Goal: Contribute content

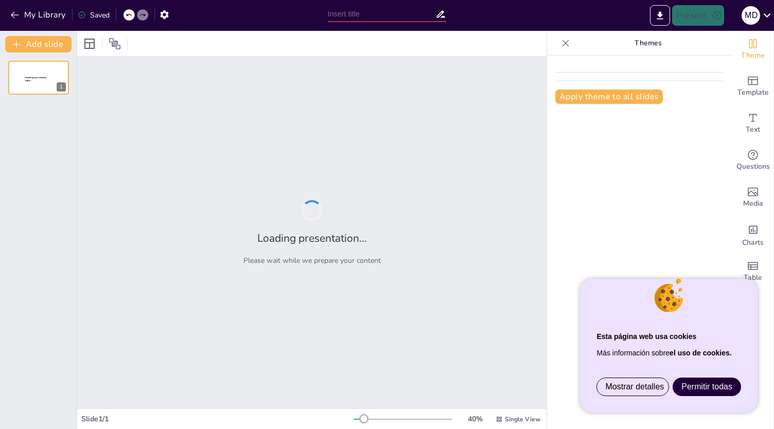
type input "Mastering Moisture Mapping: Techniques for Effective Monitoring and Documentati…"
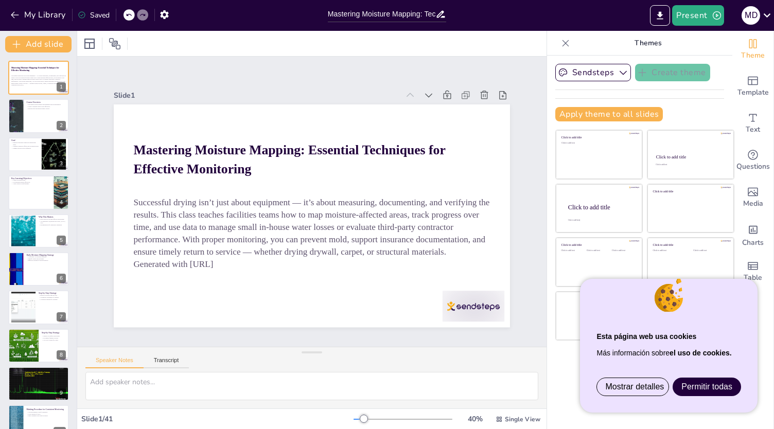
checkbox input "true"
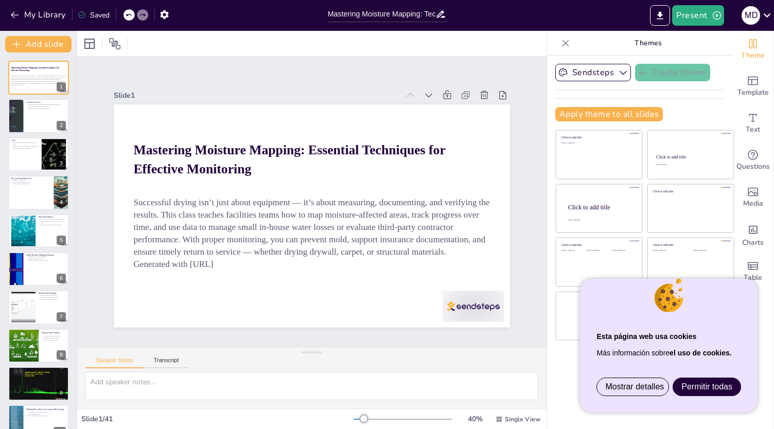
click at [706, 384] on span "Permitir todas" at bounding box center [706, 386] width 51 height 9
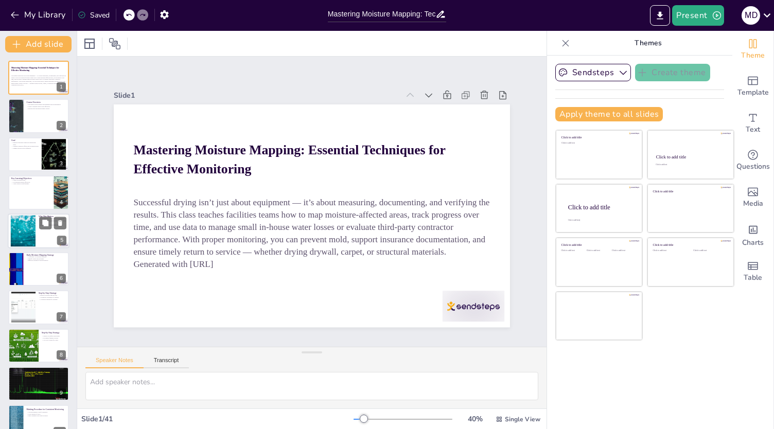
checkbox input "true"
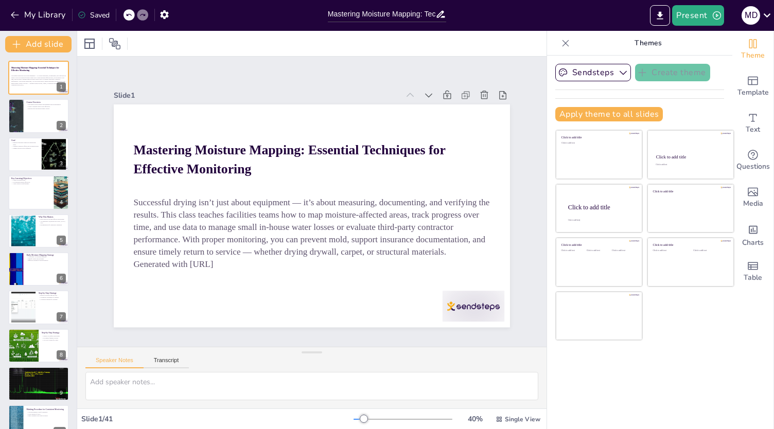
checkbox input "true"
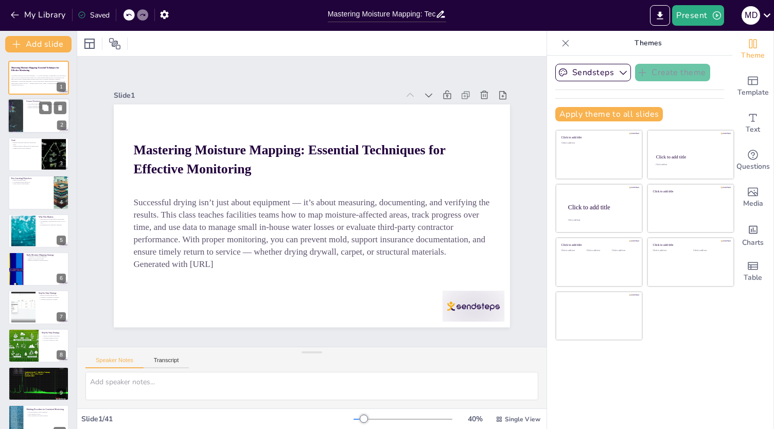
checkbox input "true"
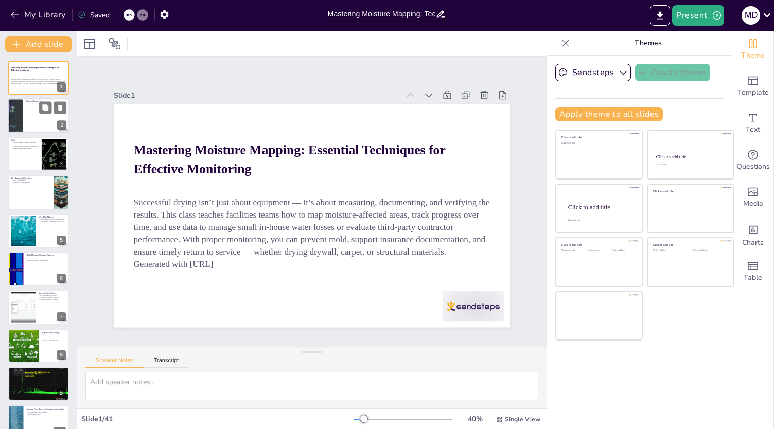
checkbox input "true"
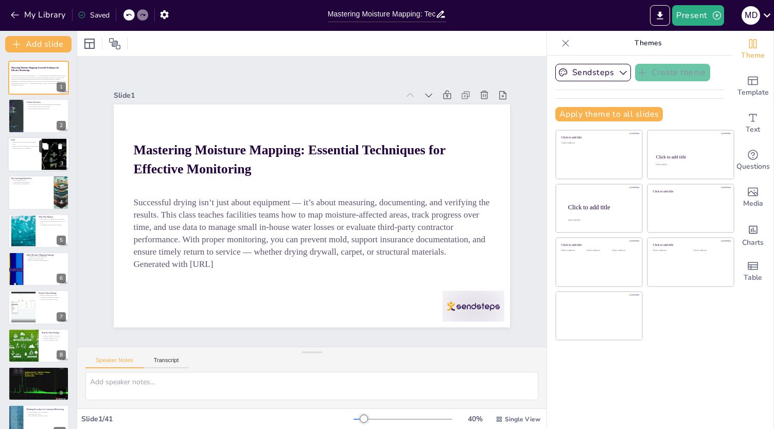
checkbox input "true"
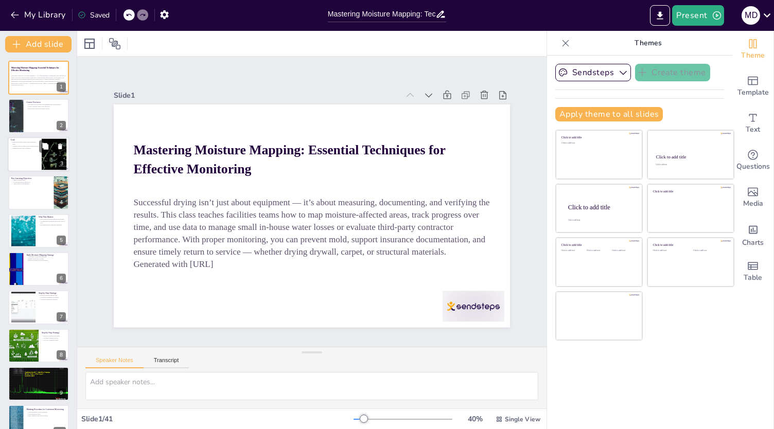
checkbox input "true"
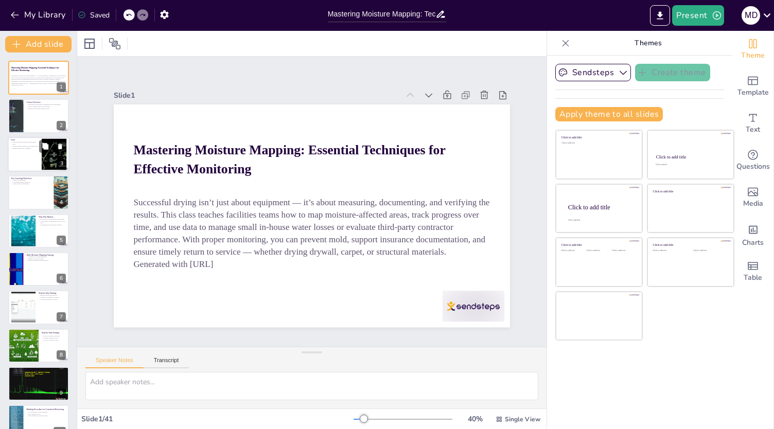
click at [48, 157] on div at bounding box center [53, 153] width 39 height 31
type textarea "The empowerment of facilities teams is crucial for successful moisture manageme…"
checkbox input "true"
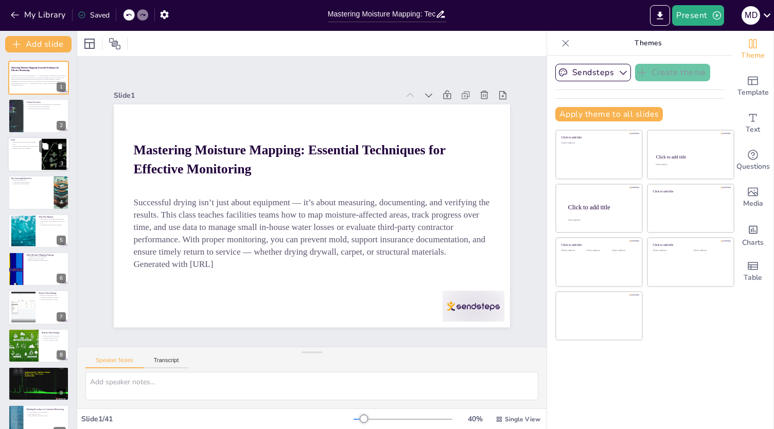
checkbox input "true"
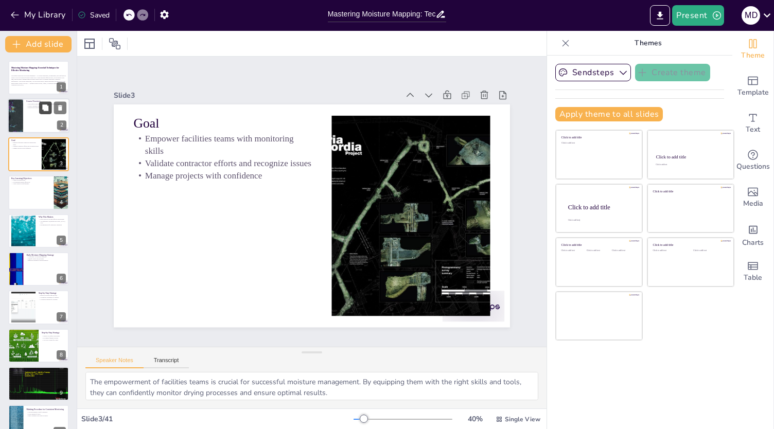
checkbox input "true"
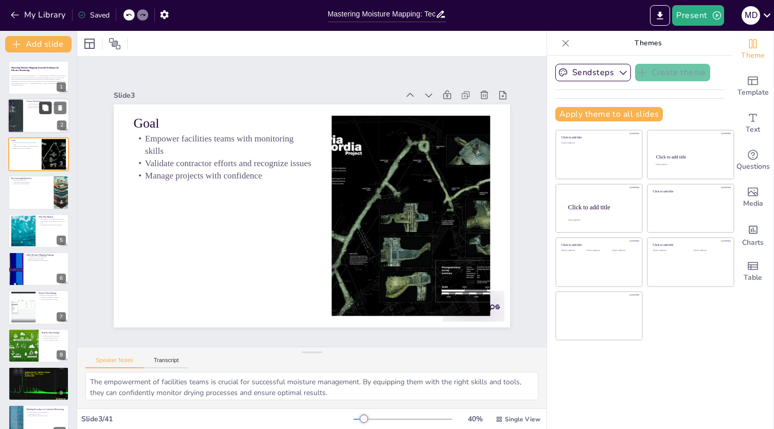
click at [40, 108] on button at bounding box center [45, 108] width 12 height 12
type textarea "Effective drying is not solely reliant on equipment; it demands a systematic ap…"
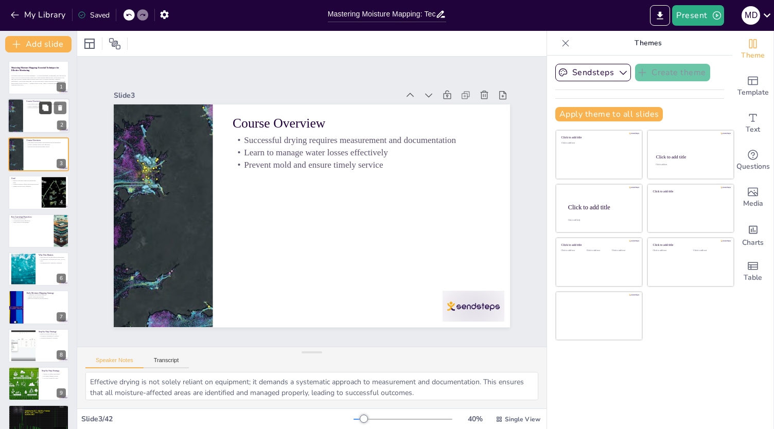
checkbox input "true"
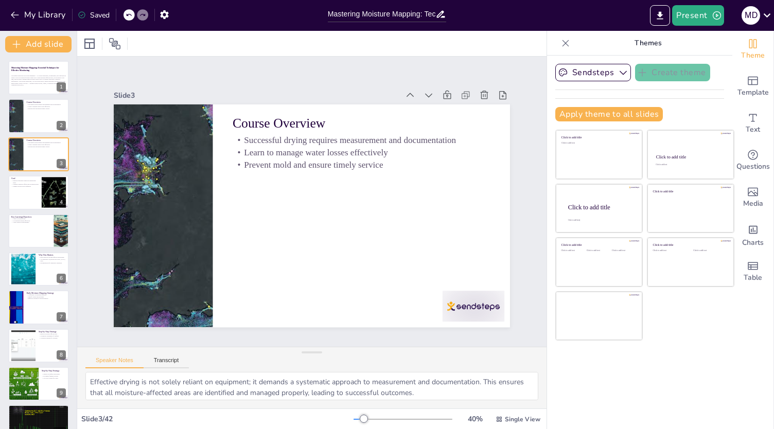
checkbox input "true"
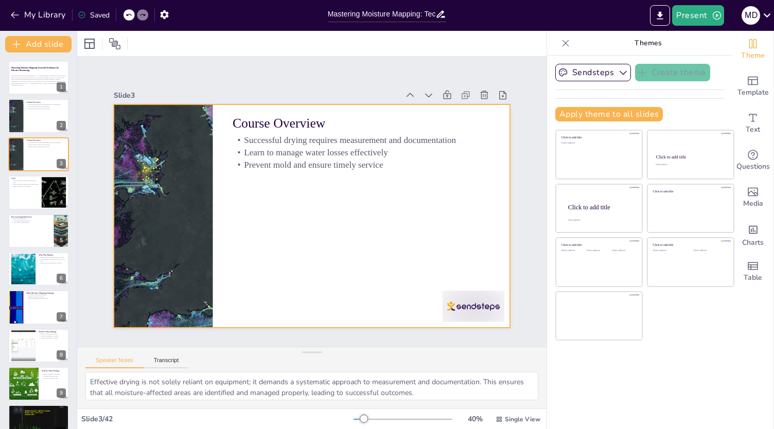
checkbox input "true"
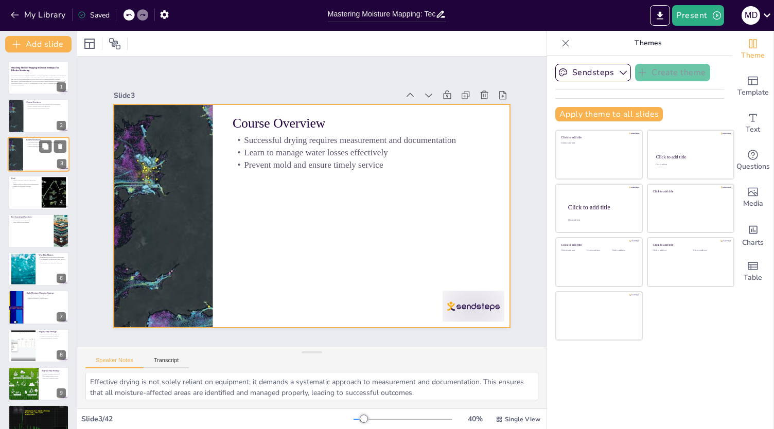
checkbox input "true"
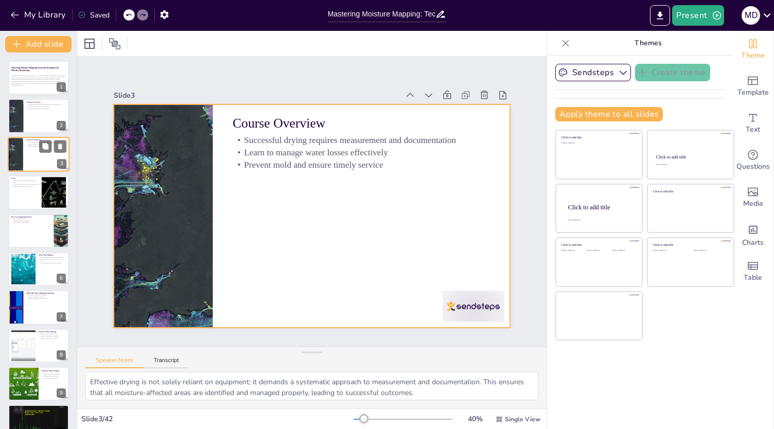
checkbox input "true"
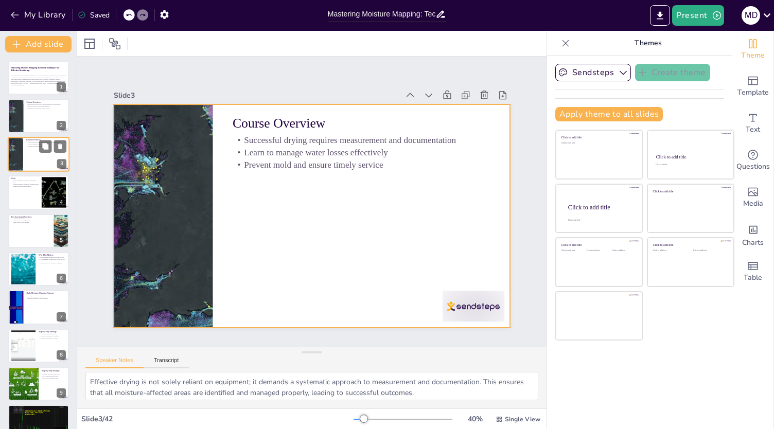
checkbox input "true"
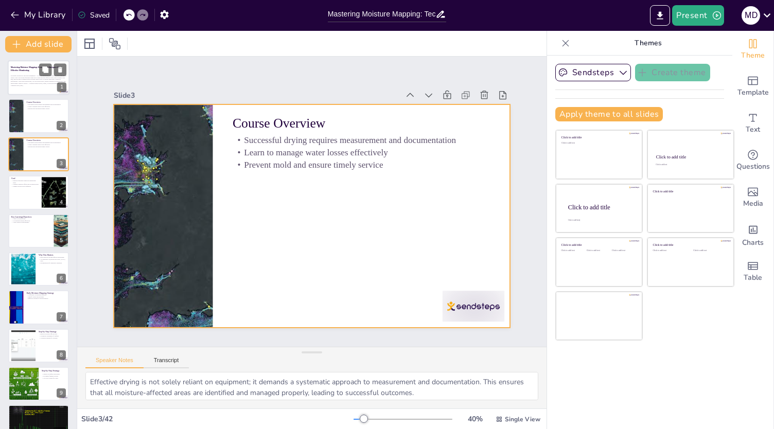
checkbox input "true"
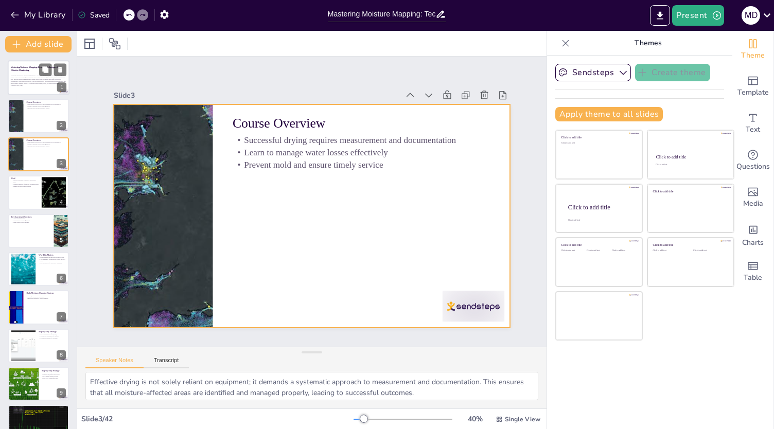
checkbox input "true"
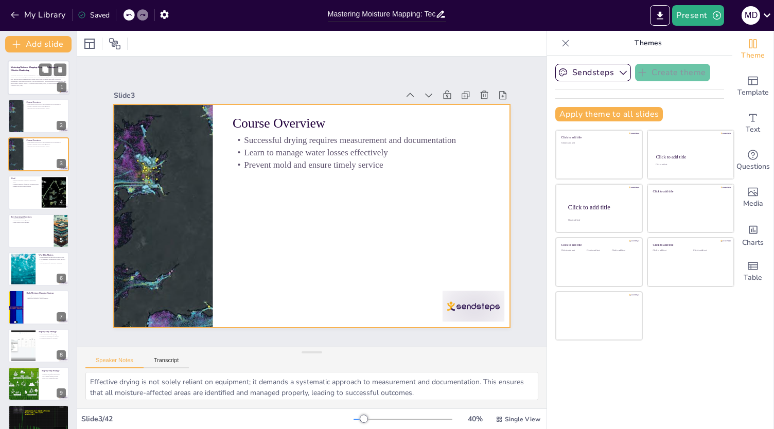
checkbox input "true"
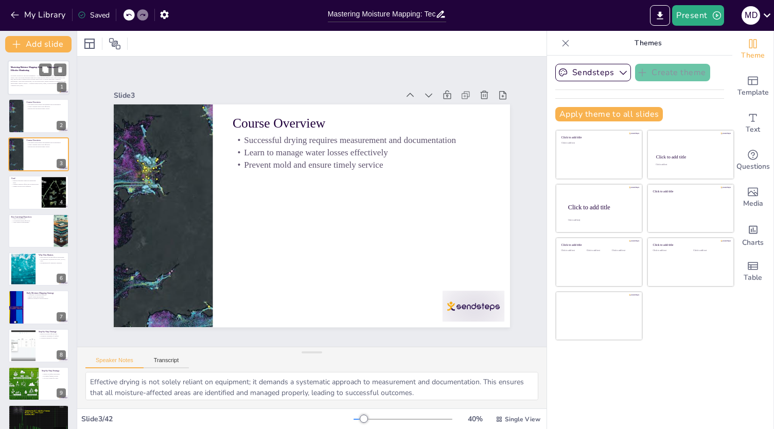
checkbox input "true"
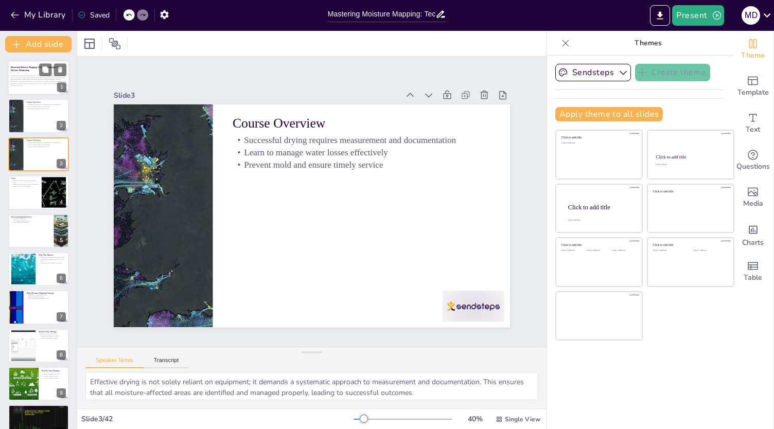
checkbox input "true"
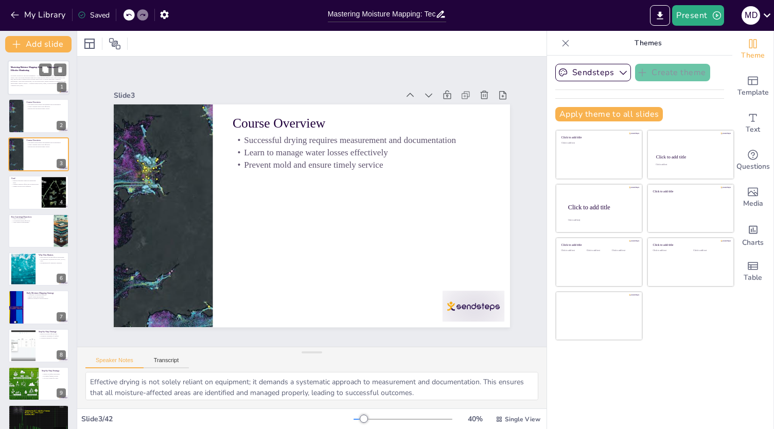
checkbox input "true"
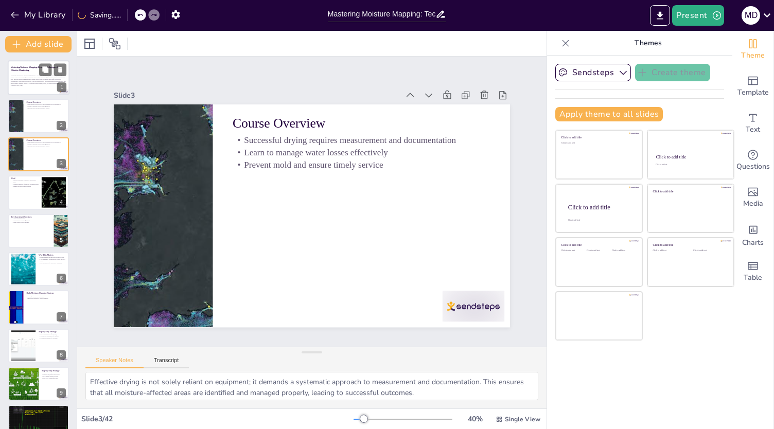
click at [30, 83] on p "Successful drying isn’t just about equipment — it’s about measuring, documentin…" at bounding box center [39, 80] width 56 height 10
checkbox input "true"
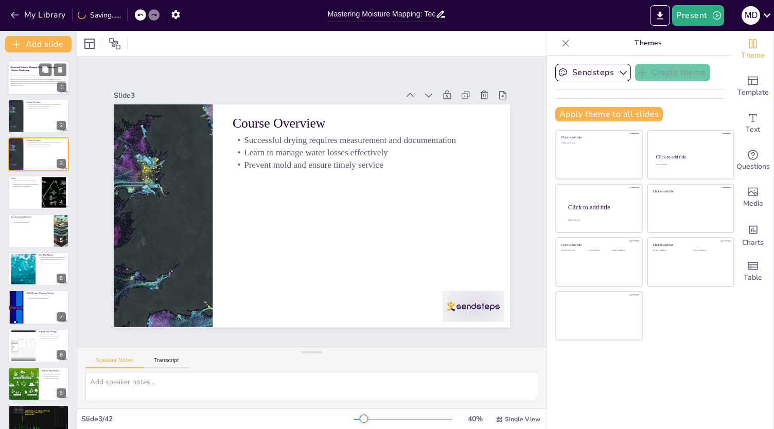
checkbox input "true"
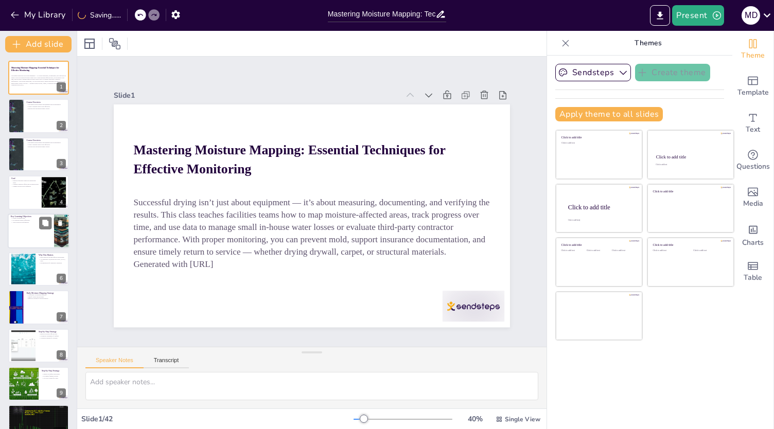
checkbox input "true"
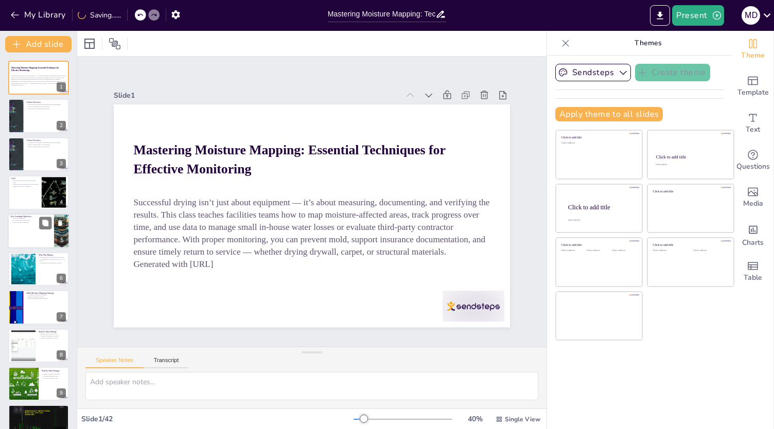
checkbox input "true"
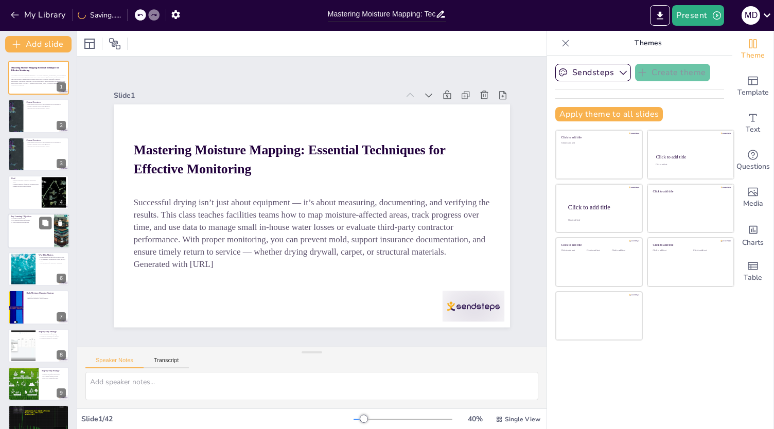
checkbox input "true"
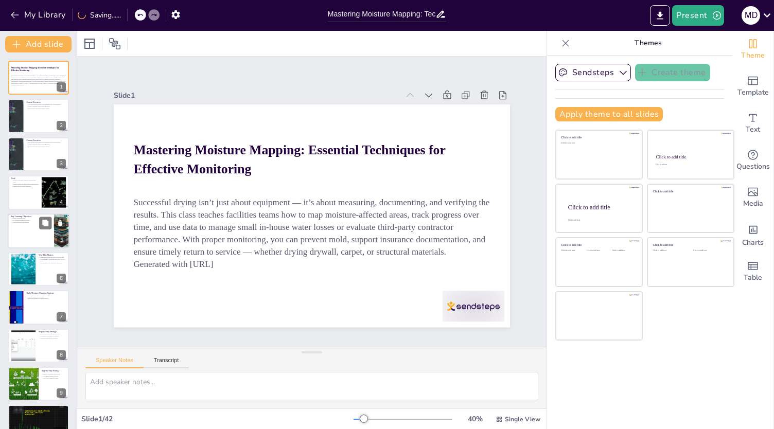
scroll to position [5, 0]
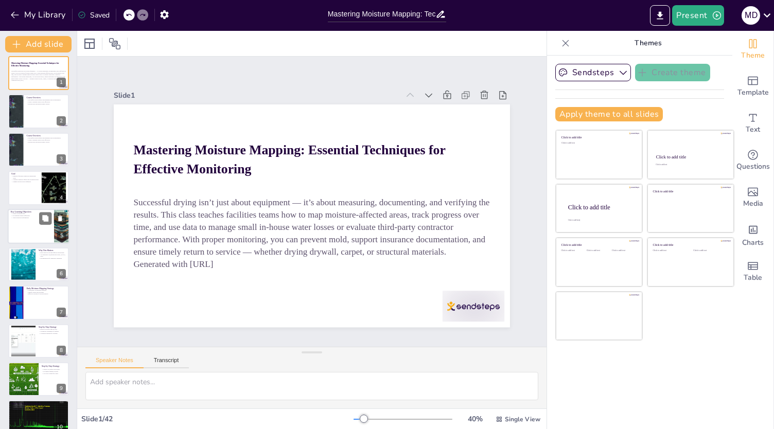
checkbox input "true"
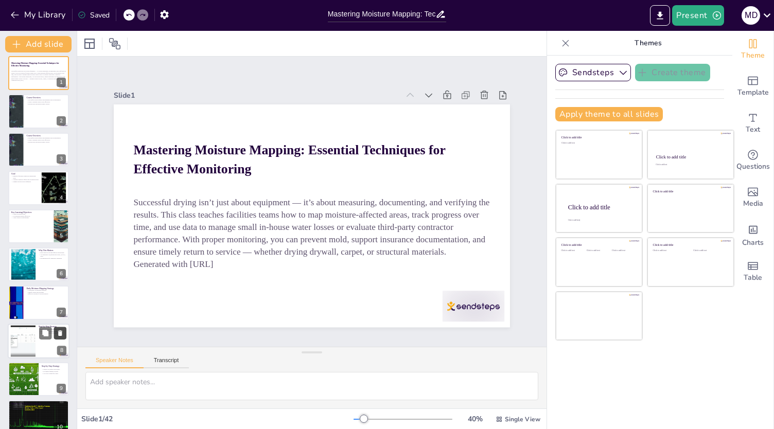
checkbox input "true"
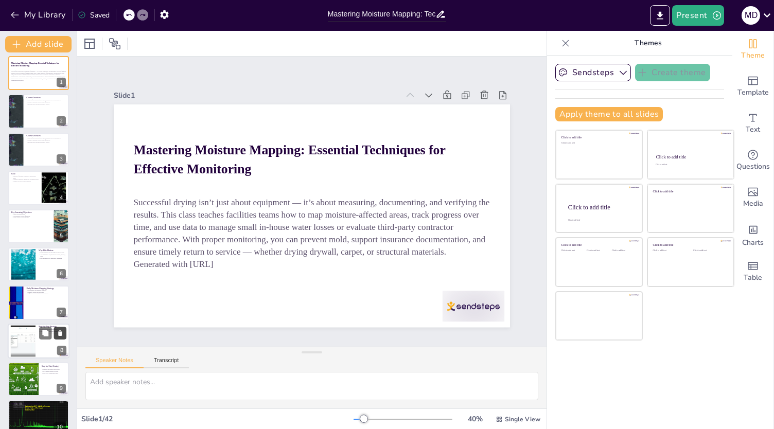
checkbox input "true"
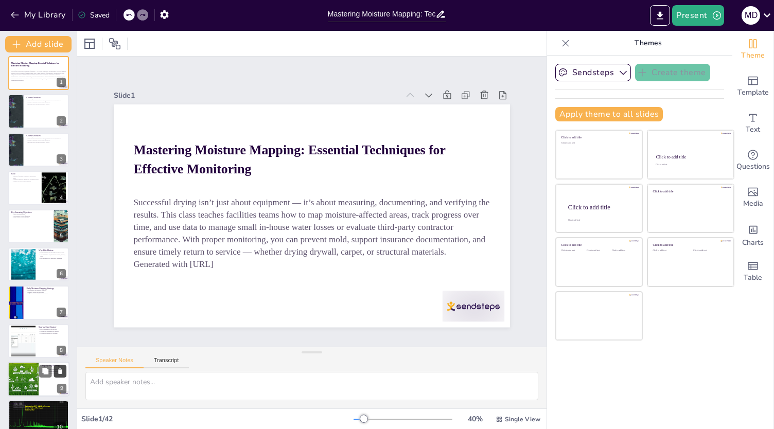
checkbox input "true"
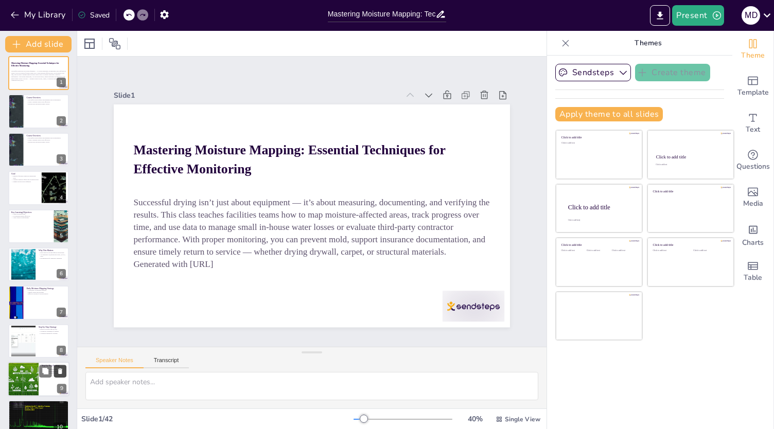
checkbox input "true"
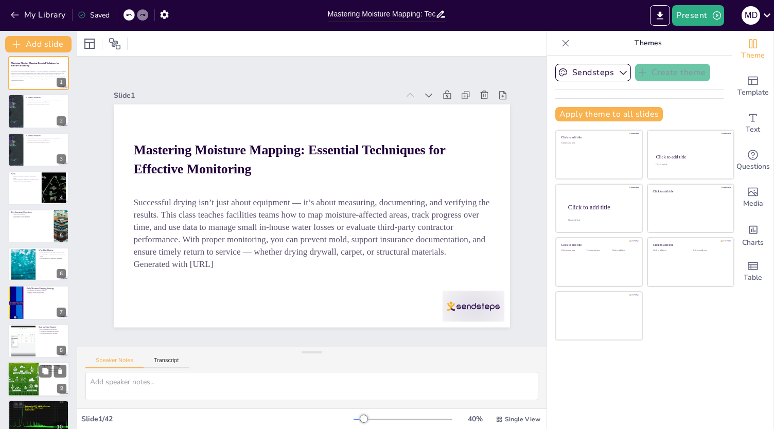
click at [52, 377] on div at bounding box center [52, 371] width 27 height 12
type textarea "Thorough inspections of all surfaces are critical in moisture mapping. Water mi…"
checkbox input "true"
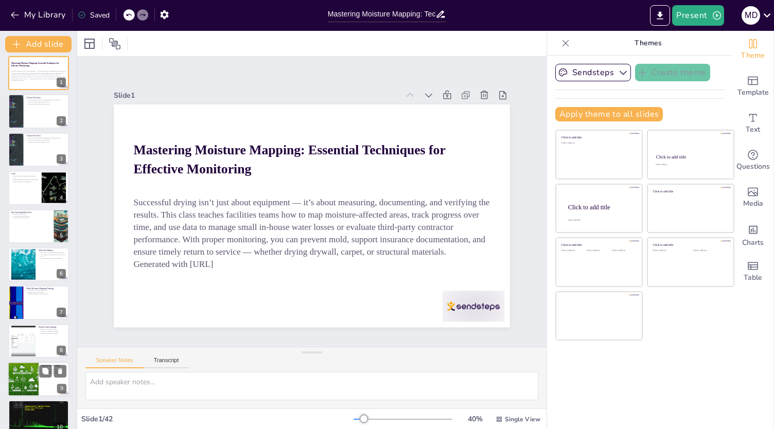
checkbox input "true"
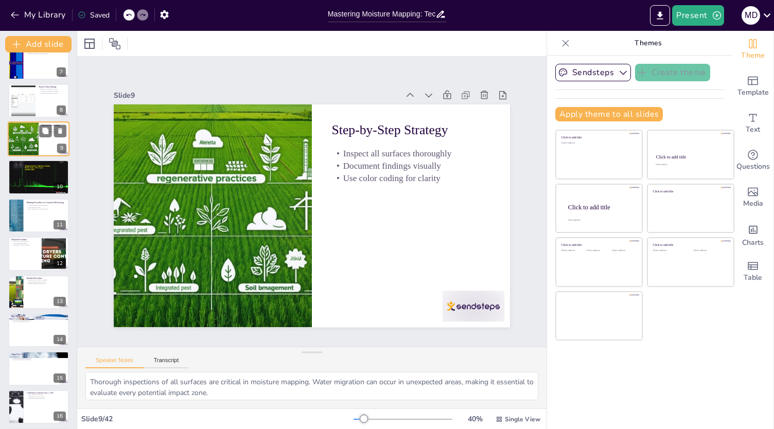
scroll to position [250, 0]
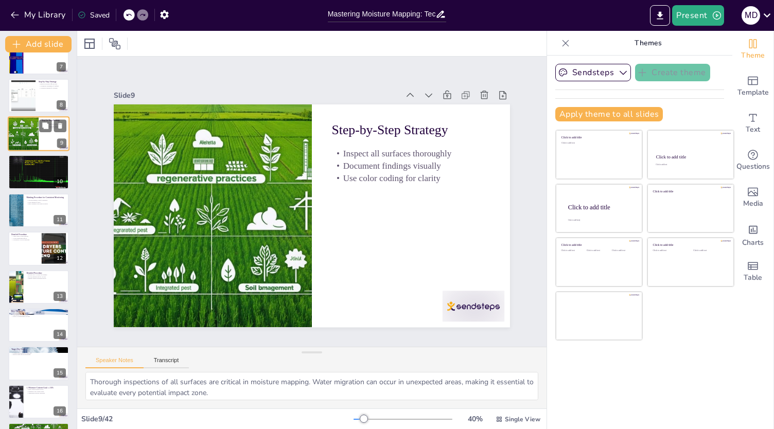
checkbox input "true"
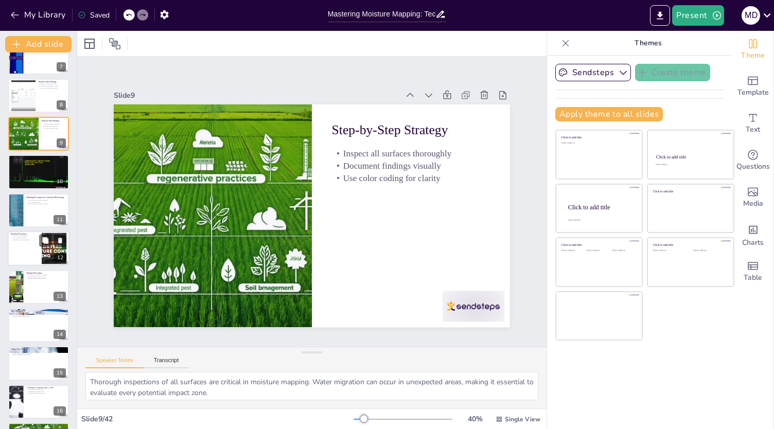
checkbox input "true"
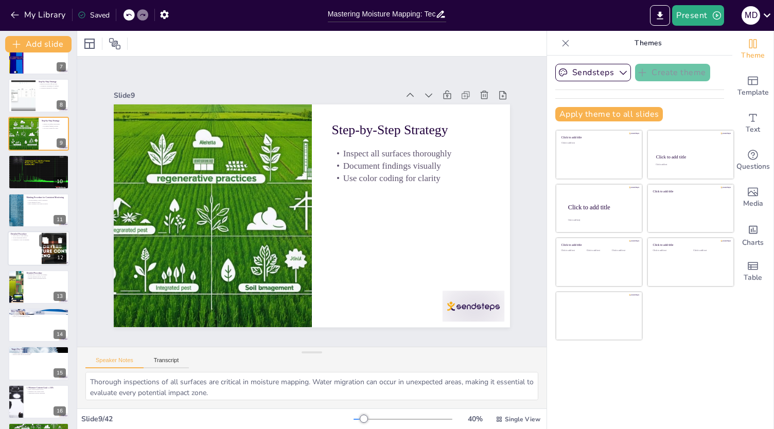
checkbox input "true"
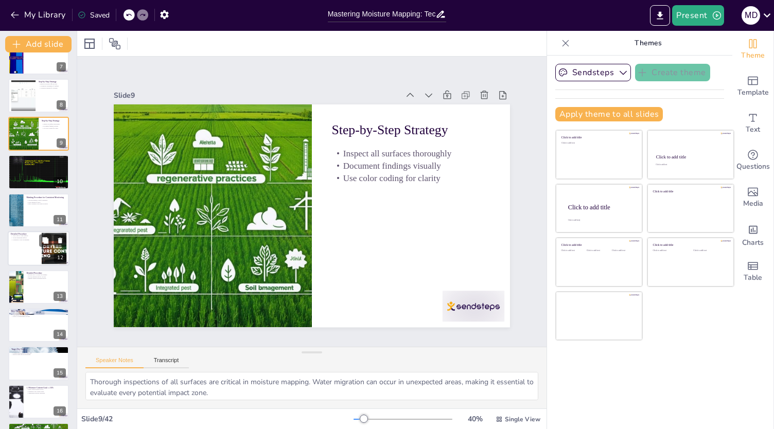
checkbox input "true"
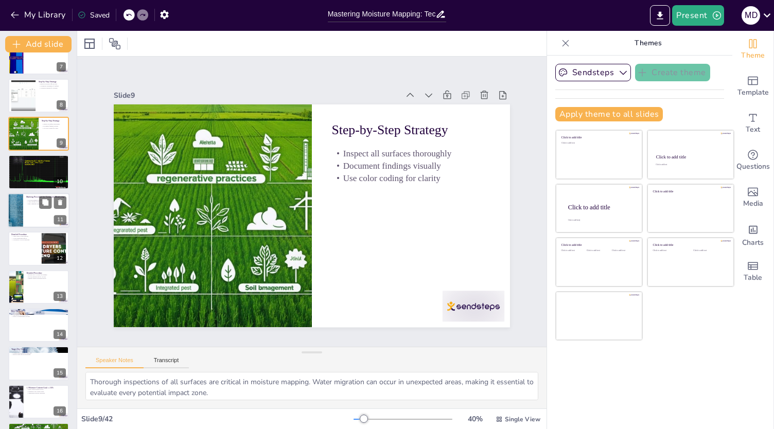
checkbox input "true"
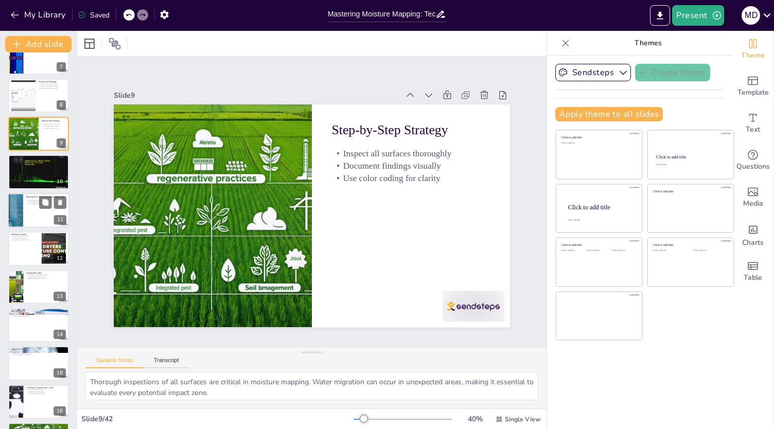
checkbox input "true"
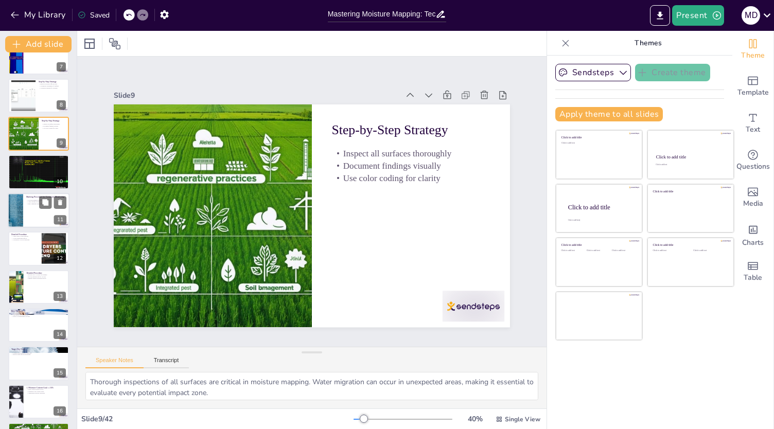
click at [41, 215] on div at bounding box center [39, 210] width 62 height 35
type textarea "Using blue painter’s tape for marking reading locations is a best practice that…"
checkbox input "true"
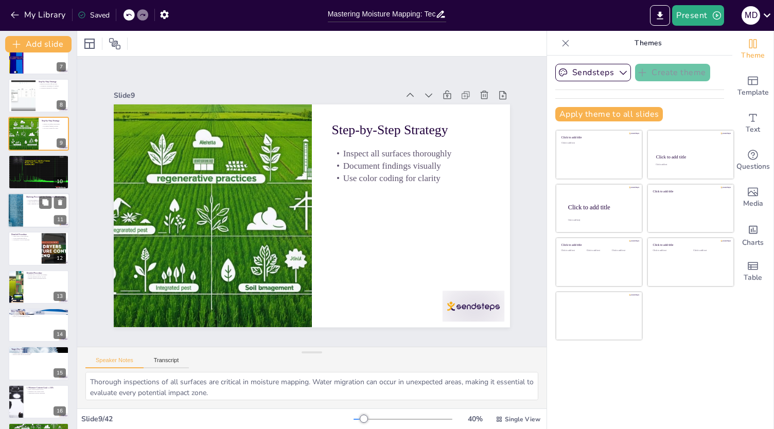
checkbox input "true"
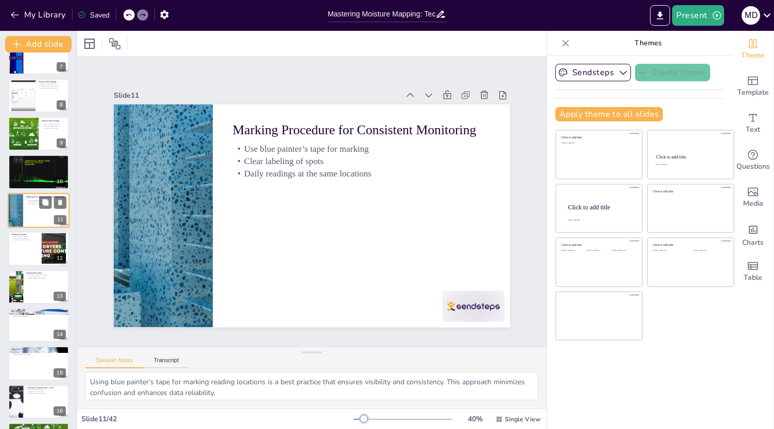
scroll to position [219, 0]
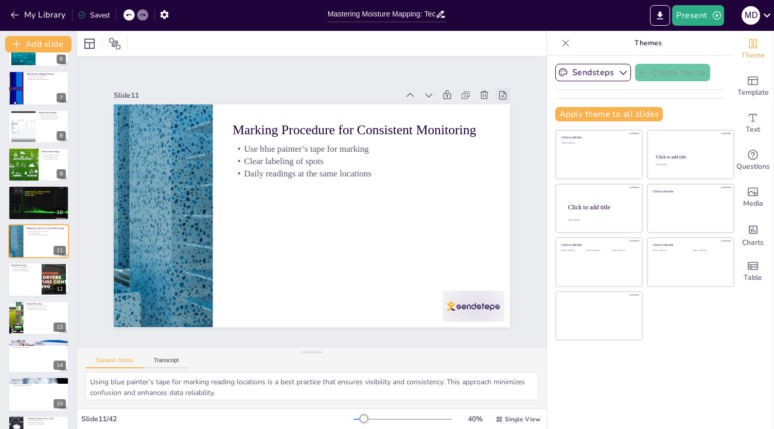
checkbox input "true"
click at [578, 75] on button "Sendsteps" at bounding box center [593, 72] width 76 height 17
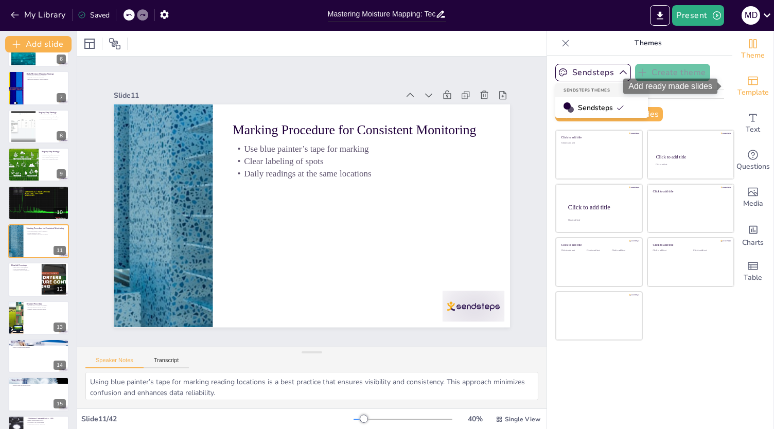
click at [732, 68] on div "Template" at bounding box center [752, 86] width 41 height 37
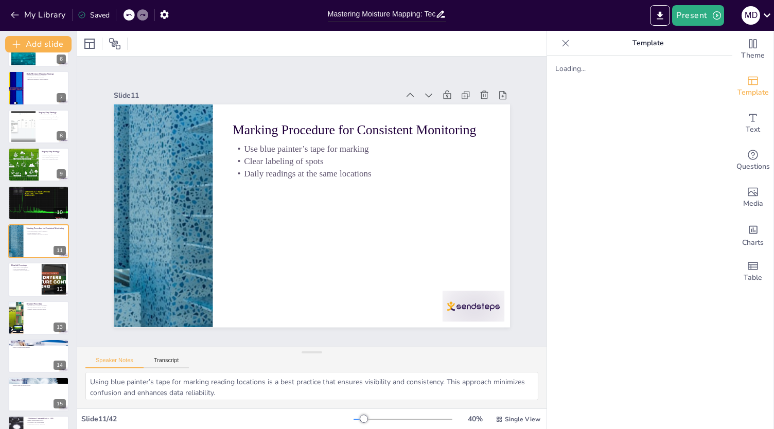
click at [637, 44] on p "Template" at bounding box center [648, 43] width 148 height 25
click at [162, 361] on button "Transcript" at bounding box center [167, 362] width 46 height 11
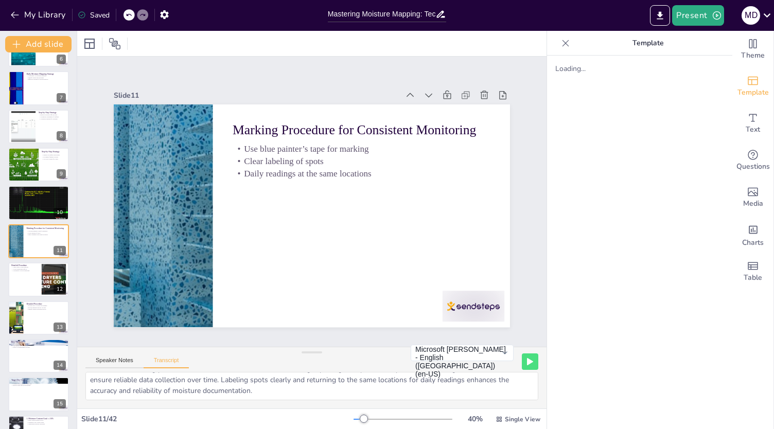
scroll to position [0, 0]
click at [119, 360] on button "Speaker Notes" at bounding box center [114, 362] width 58 height 11
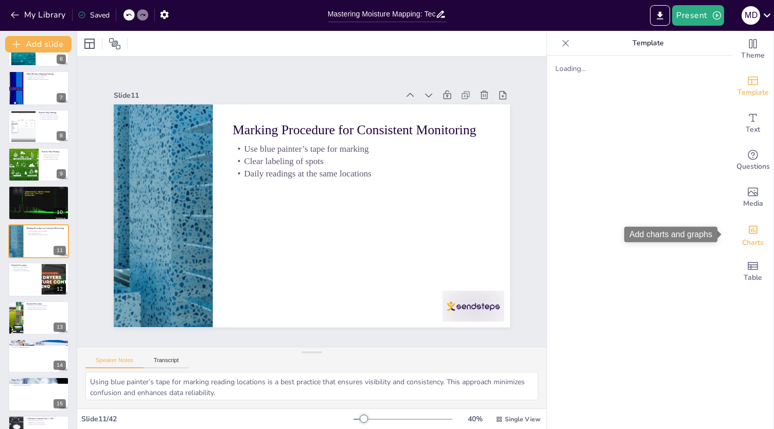
click at [748, 233] on icon "Add charts and graphs" at bounding box center [752, 230] width 9 height 8
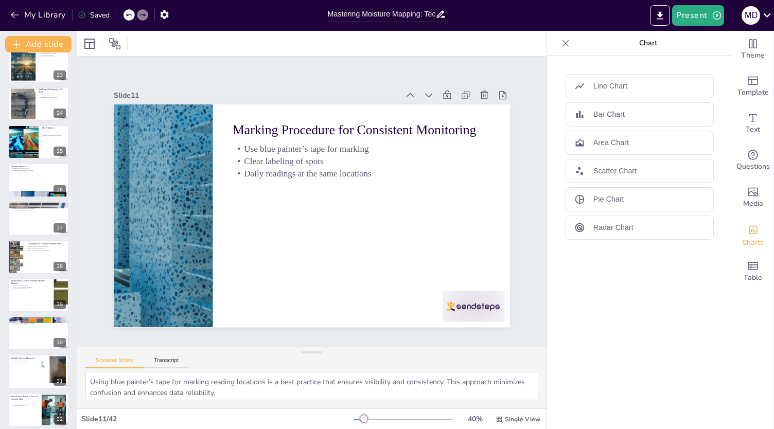
scroll to position [910, 0]
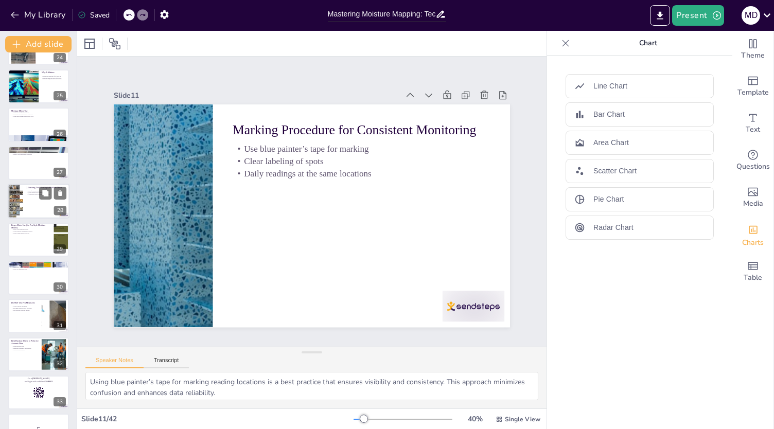
click at [45, 208] on div at bounding box center [39, 201] width 62 height 35
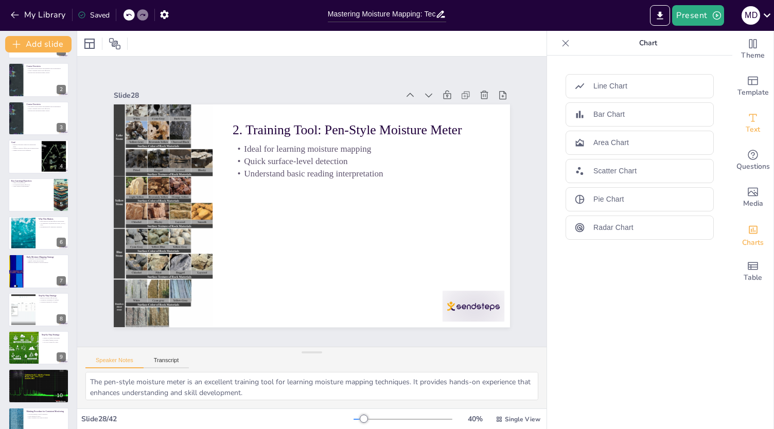
scroll to position [27, 0]
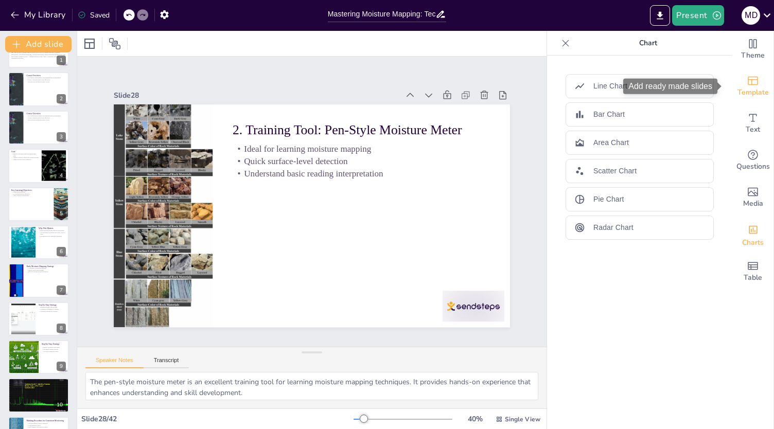
click at [752, 81] on div "Template" at bounding box center [752, 86] width 41 height 37
